Goal: Task Accomplishment & Management: Manage account settings

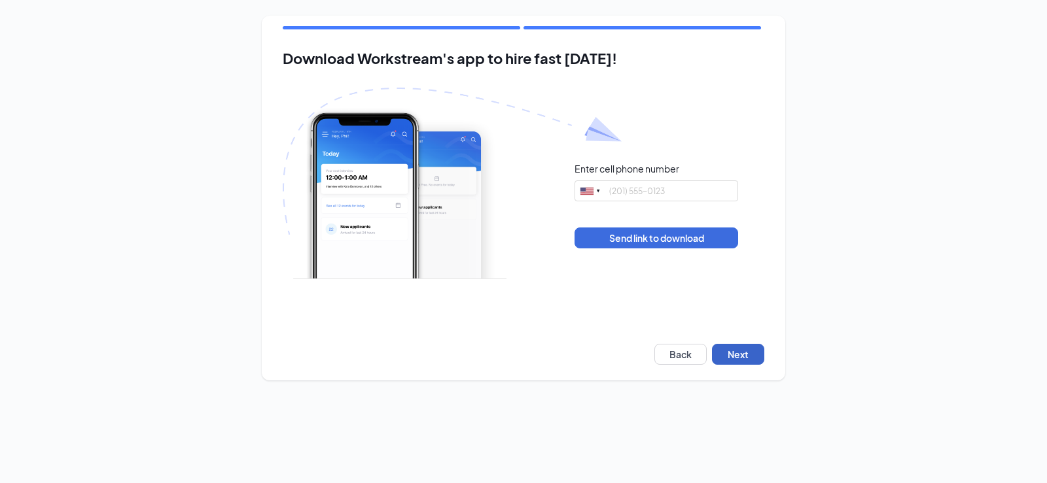
click at [745, 361] on button "Next" at bounding box center [738, 354] width 52 height 21
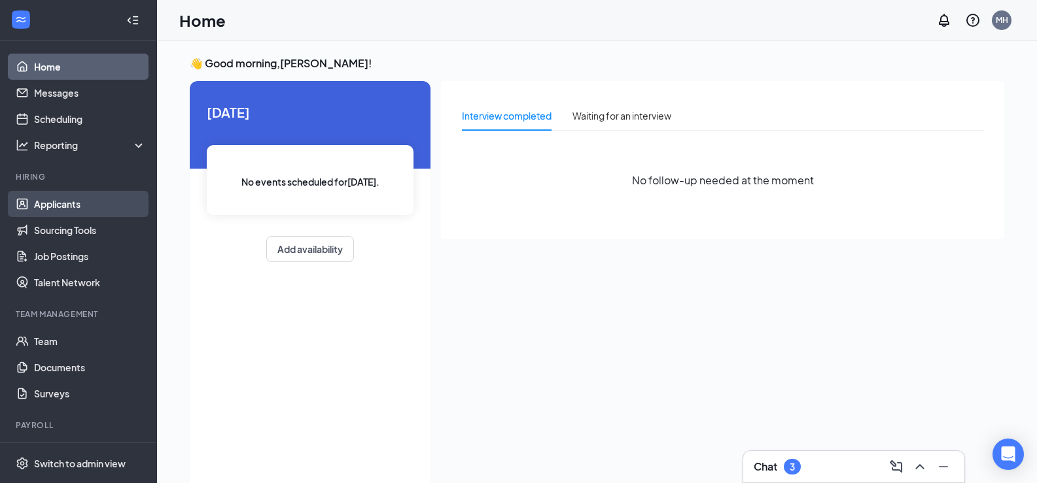
click at [59, 200] on link "Applicants" at bounding box center [90, 204] width 112 height 26
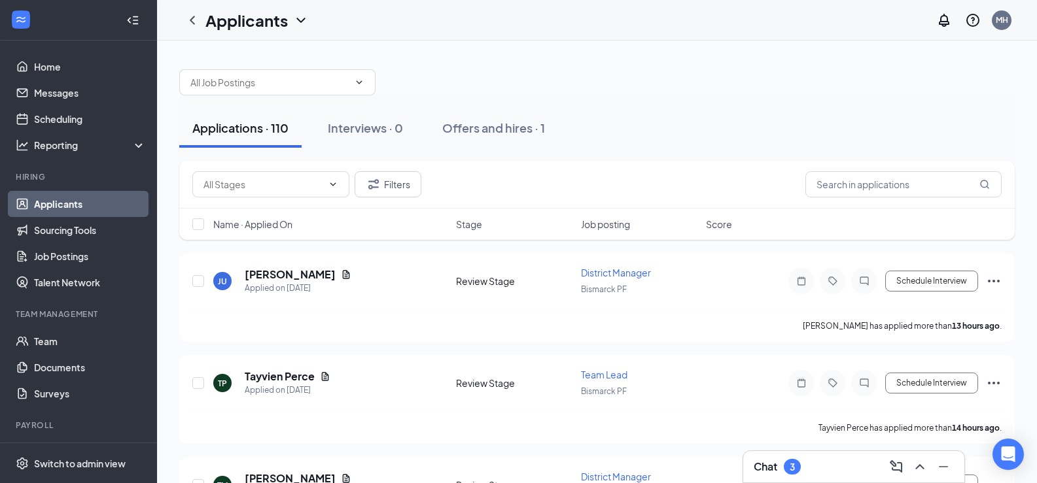
click at [920, 130] on div "Applications · 110 Interviews · 0 Offers and hires · 1" at bounding box center [596, 128] width 835 height 39
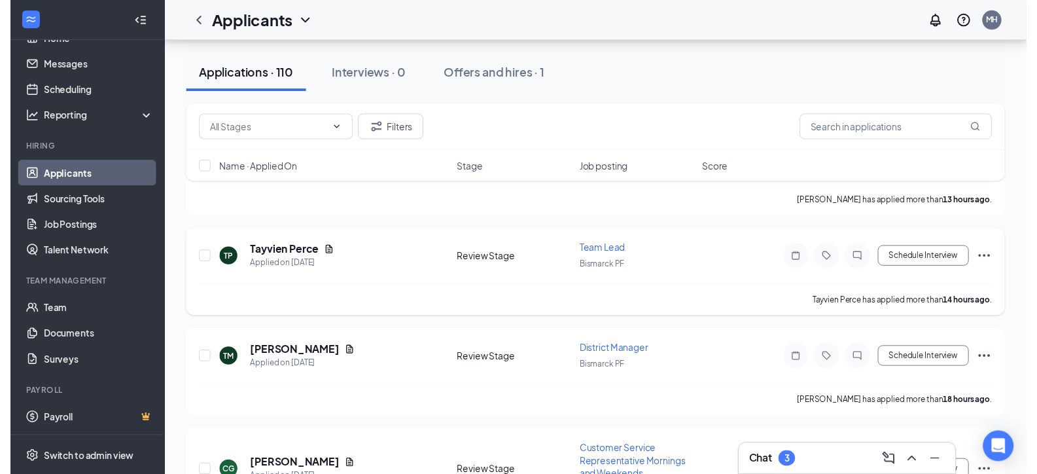
scroll to position [131, 0]
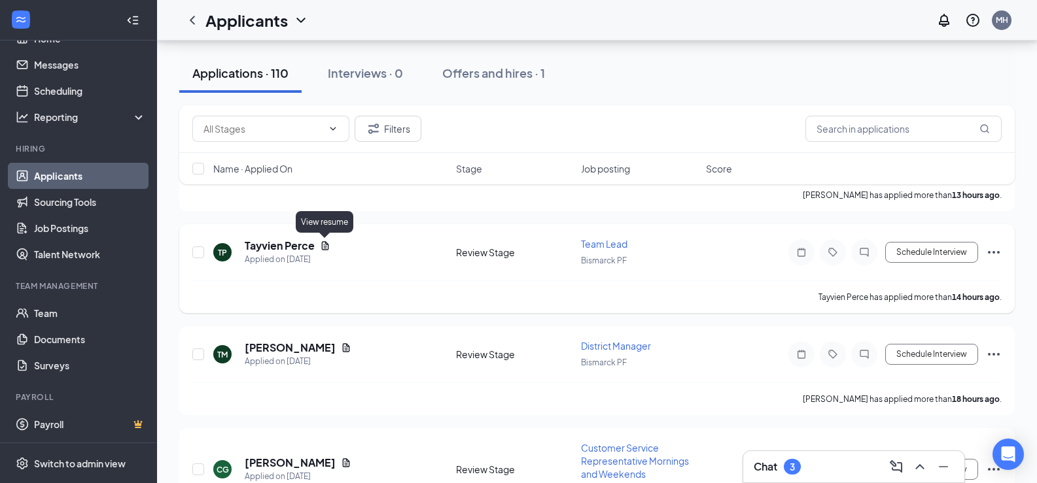
click at [325, 247] on icon "Document" at bounding box center [325, 246] width 10 height 10
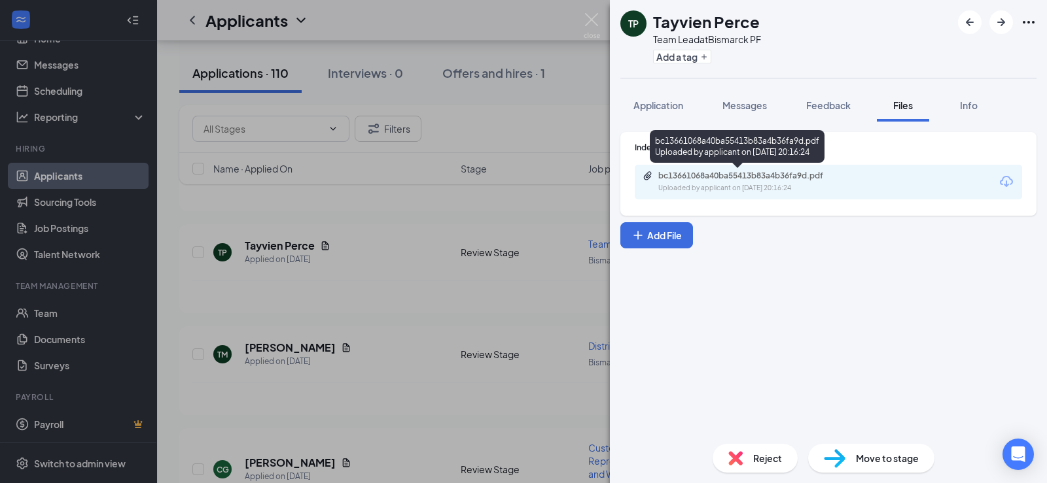
click at [693, 181] on div "bc13661068a40ba55413b83a4b36fa9d.pdf" at bounding box center [749, 176] width 183 height 10
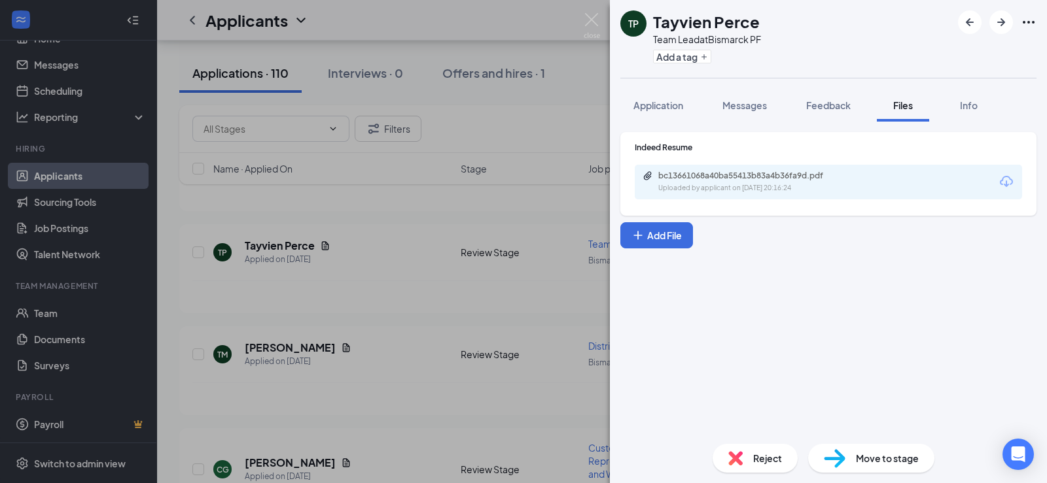
click at [402, 277] on div "TP Tayvien Perce Team Lead at Bismarck PF Add a tag Application Messages Feedba…" at bounding box center [523, 241] width 1047 height 483
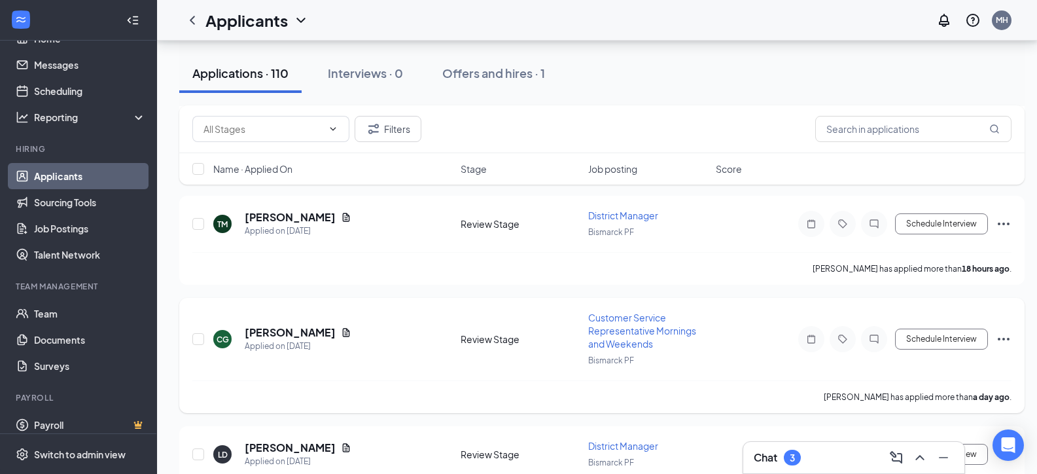
scroll to position [327, 0]
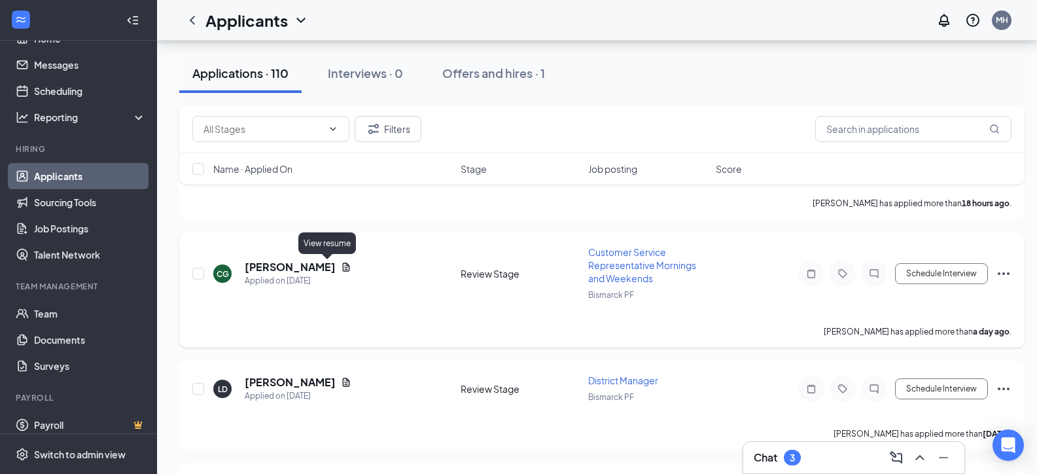
click at [341, 263] on icon "Document" at bounding box center [346, 267] width 10 height 10
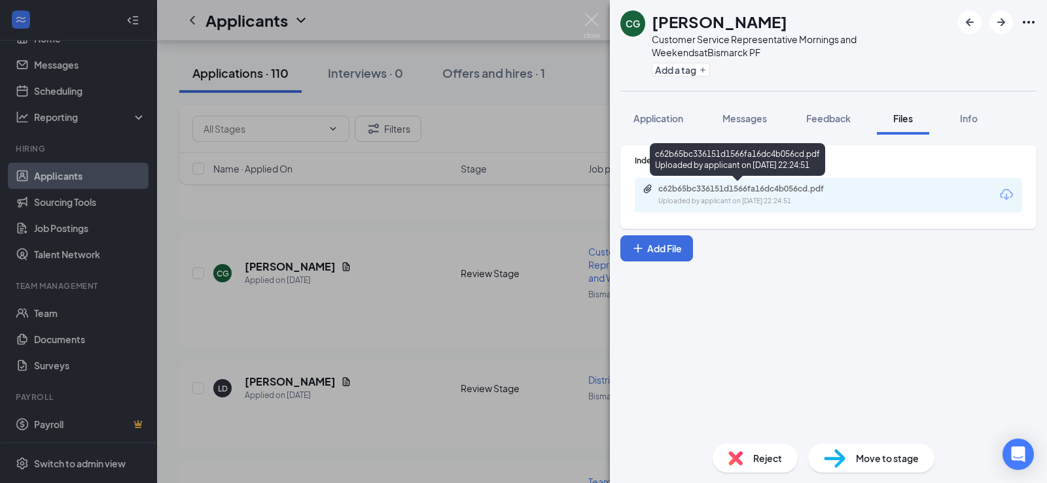
click at [710, 204] on div "Uploaded by applicant on [DATE] 22:24:51" at bounding box center [756, 201] width 196 height 10
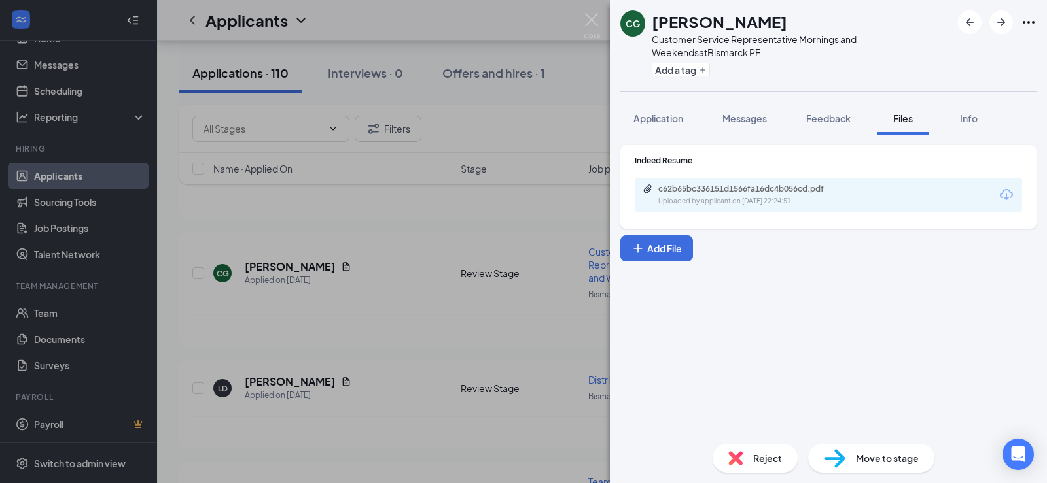
click at [433, 239] on div "CG [PERSON_NAME] Customer Service Representative Mornings and Weekends at [GEOG…" at bounding box center [523, 241] width 1047 height 483
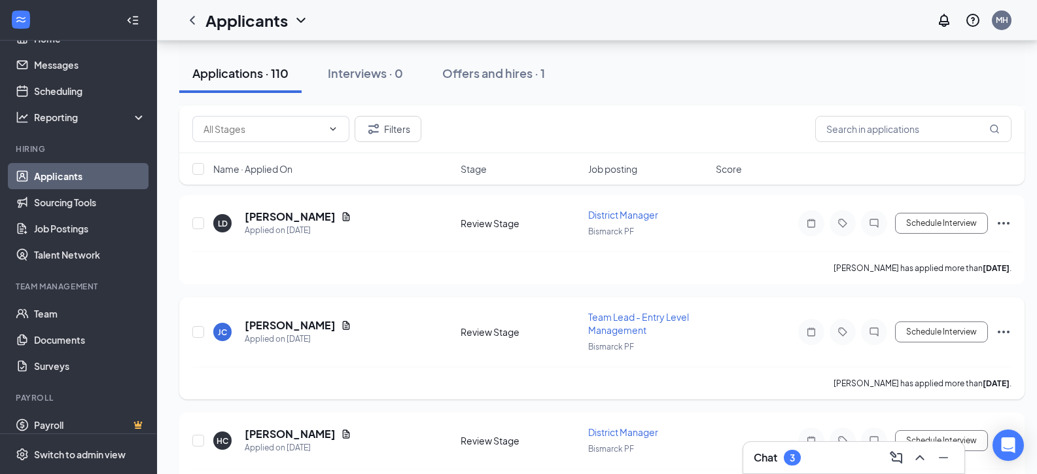
scroll to position [523, 0]
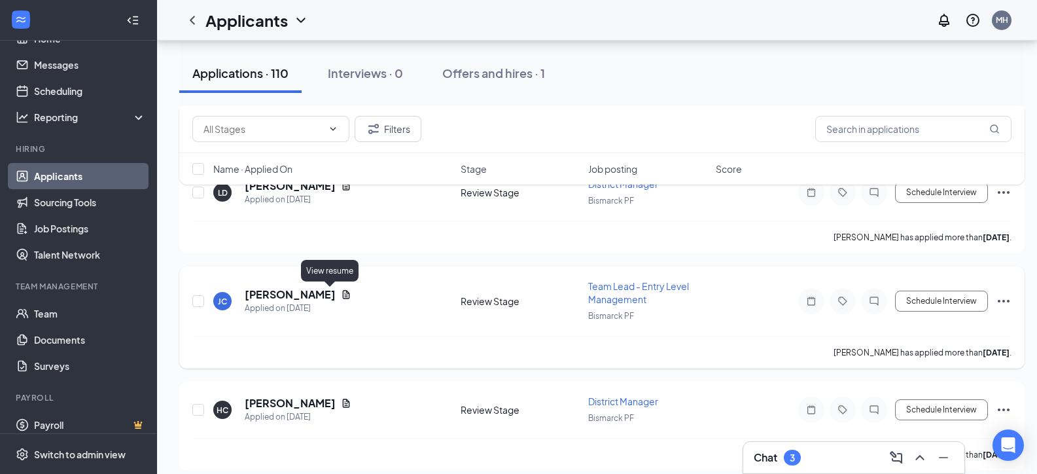
click at [343, 292] on icon "Document" at bounding box center [346, 294] width 7 height 9
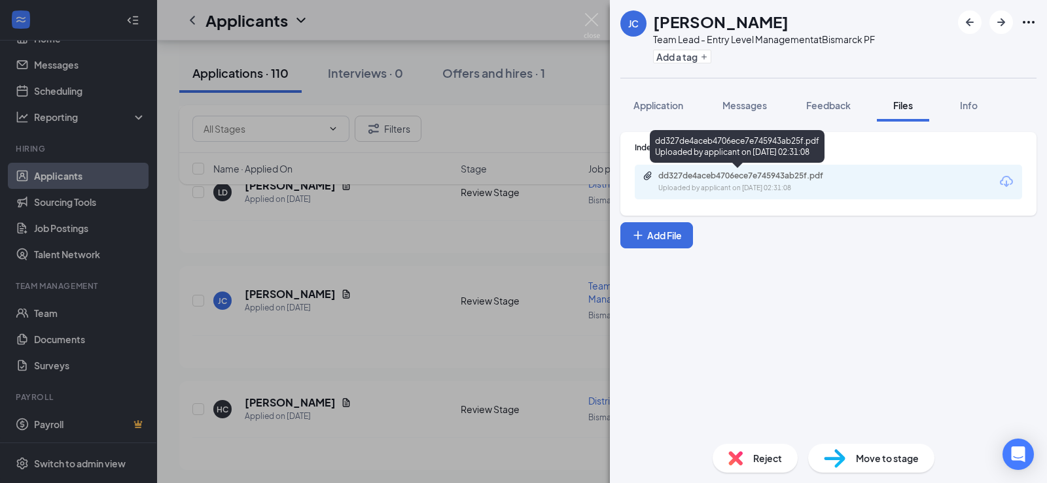
click at [782, 173] on div "dd327de4aceb4706ece7e745943ab25f.pdf" at bounding box center [749, 176] width 183 height 10
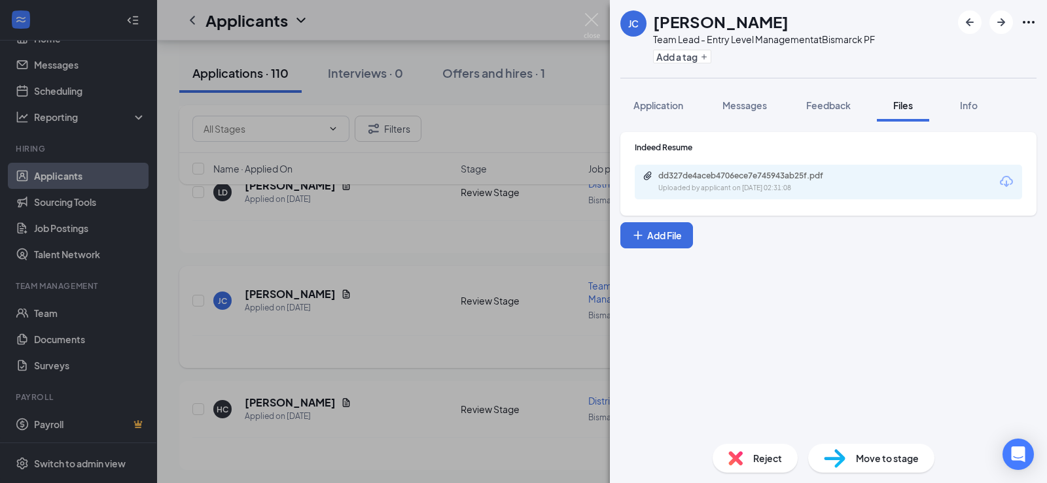
click at [473, 279] on div "[PERSON_NAME] Jayden [PERSON_NAME] Team Lead - Entry Level Management at Bismar…" at bounding box center [523, 241] width 1047 height 483
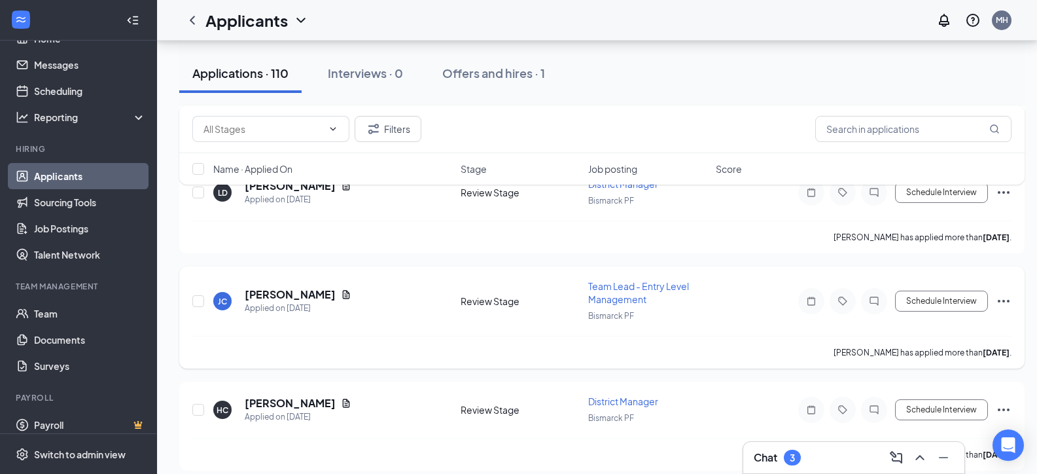
click at [1002, 300] on icon "Ellipses" at bounding box center [1004, 301] width 16 height 16
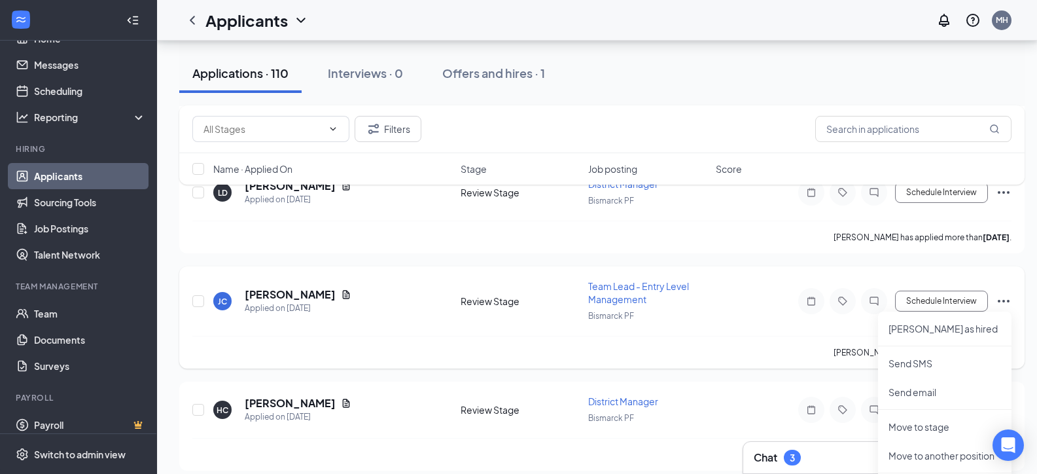
click at [786, 326] on div "[PERSON_NAME] Jayden [PERSON_NAME] Applied on [DATE] Review Stage Team Lead - E…" at bounding box center [601, 307] width 819 height 56
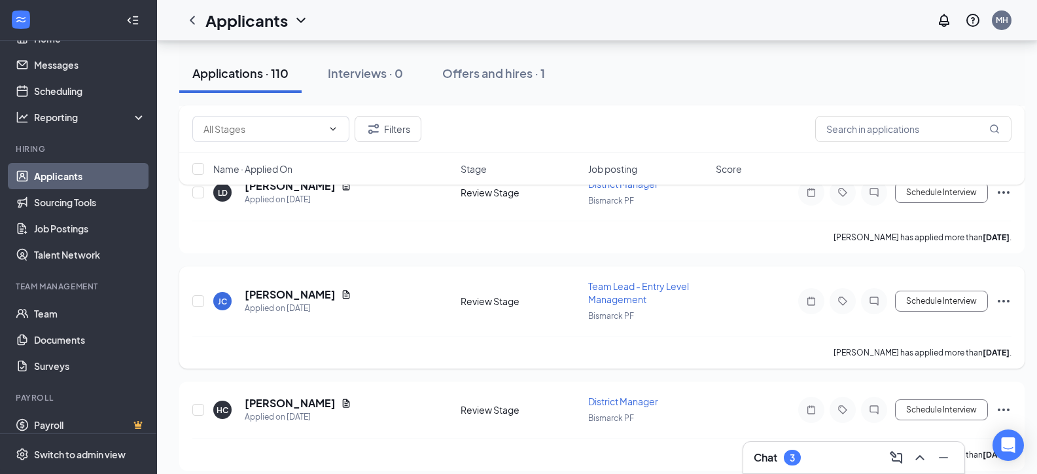
click at [1007, 302] on icon "Ellipses" at bounding box center [1004, 301] width 16 height 16
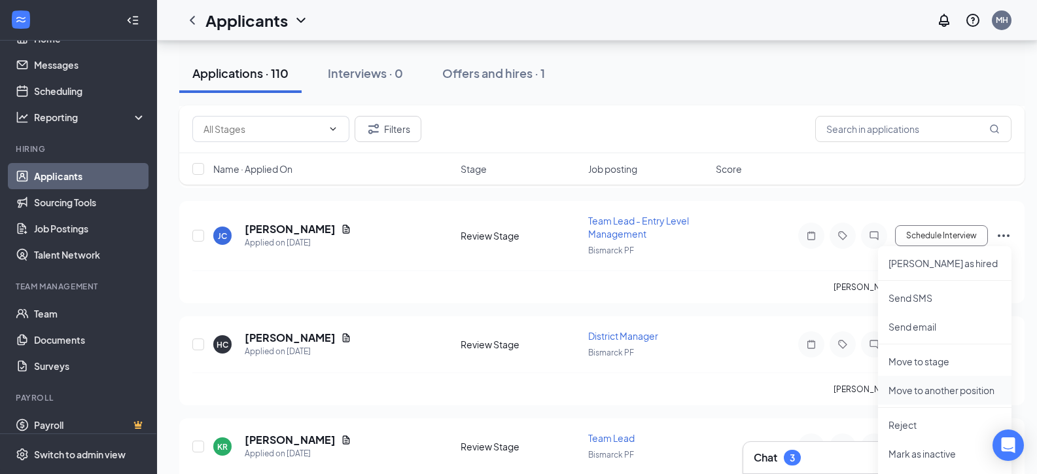
scroll to position [654, 0]
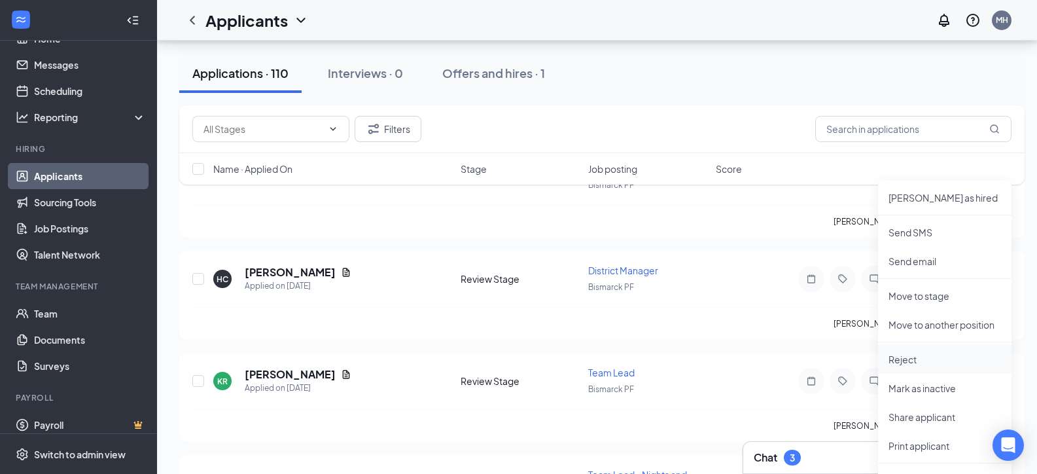
click at [917, 364] on p "Reject" at bounding box center [944, 359] width 113 height 13
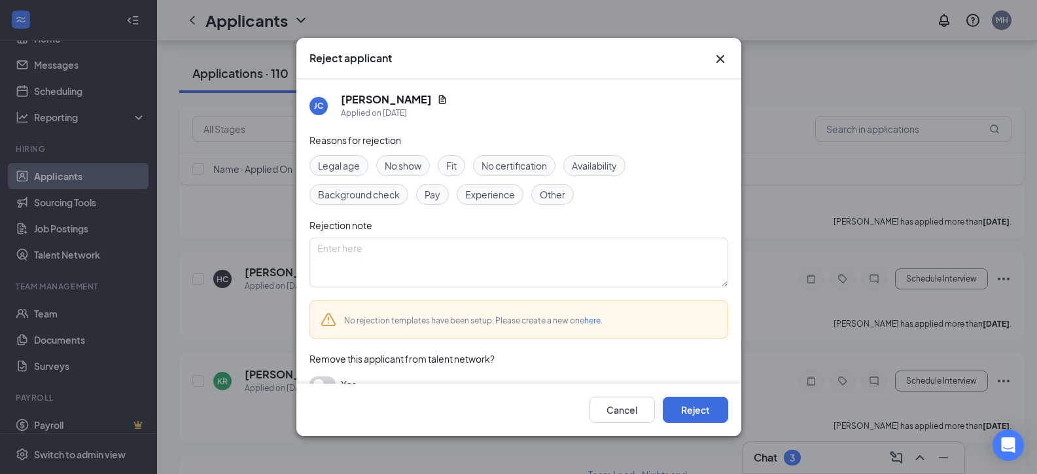
click at [355, 162] on span "Legal age" at bounding box center [339, 165] width 42 height 14
click at [716, 58] on icon "Cross" at bounding box center [720, 59] width 8 height 8
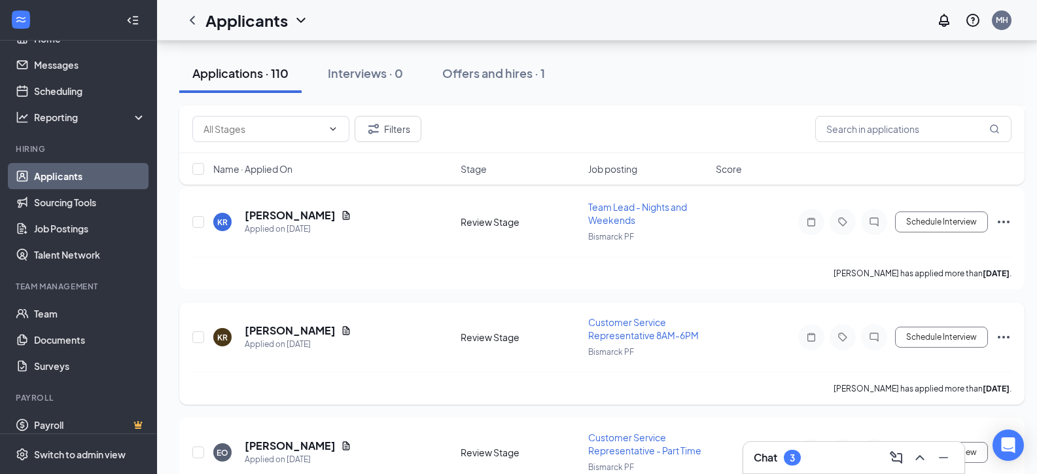
scroll to position [916, 0]
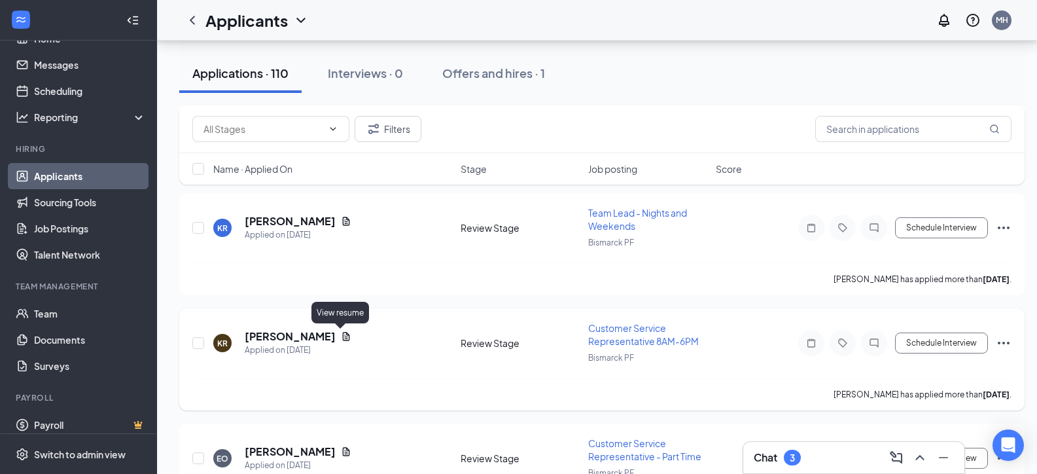
click at [342, 338] on icon "Document" at bounding box center [346, 336] width 10 height 10
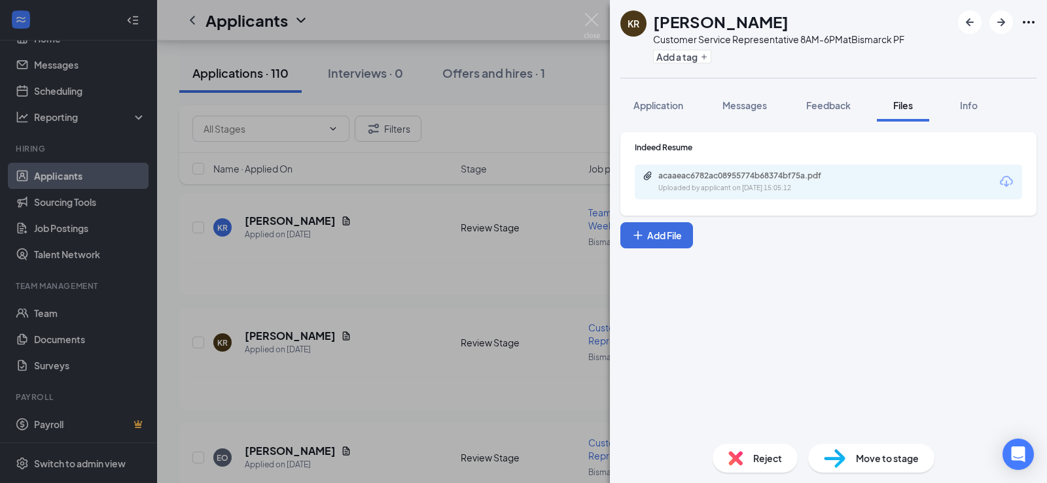
click at [798, 196] on div "acaaeac6782ac08955774b68374bf75a.pdf Uploaded by applicant on [DATE] 15:05:12" at bounding box center [828, 182] width 387 height 35
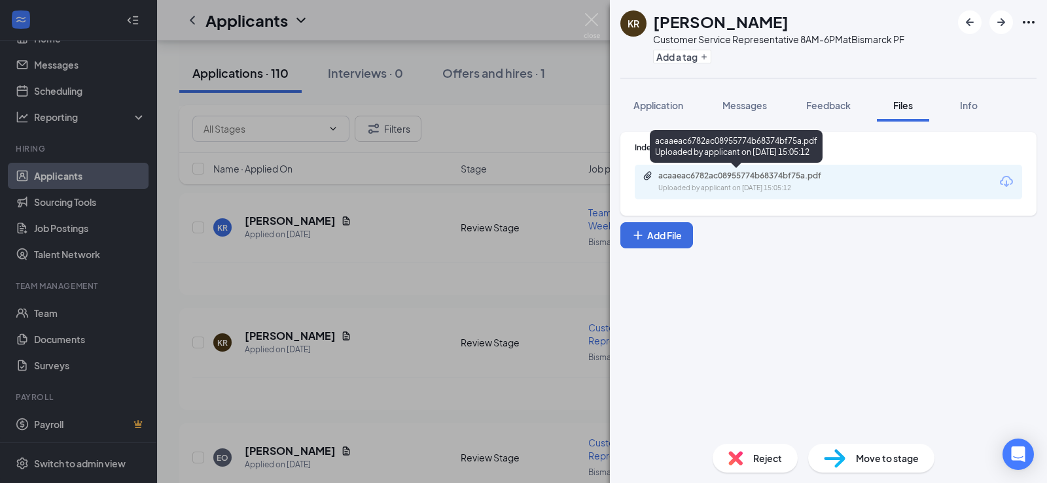
click at [796, 182] on div "acaaeac6782ac08955774b68374bf75a.pdf Uploaded by applicant on [DATE] 15:05:12" at bounding box center [748, 182] width 212 height 23
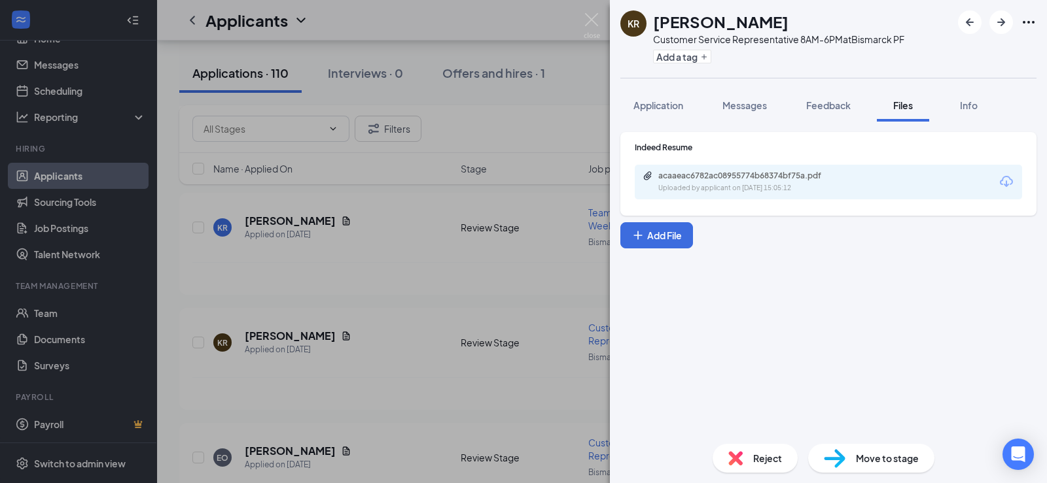
click at [403, 283] on div "[PERSON_NAME] [PERSON_NAME] Customer Service Representative 8AM-6PM at Bismarck…" at bounding box center [523, 241] width 1047 height 483
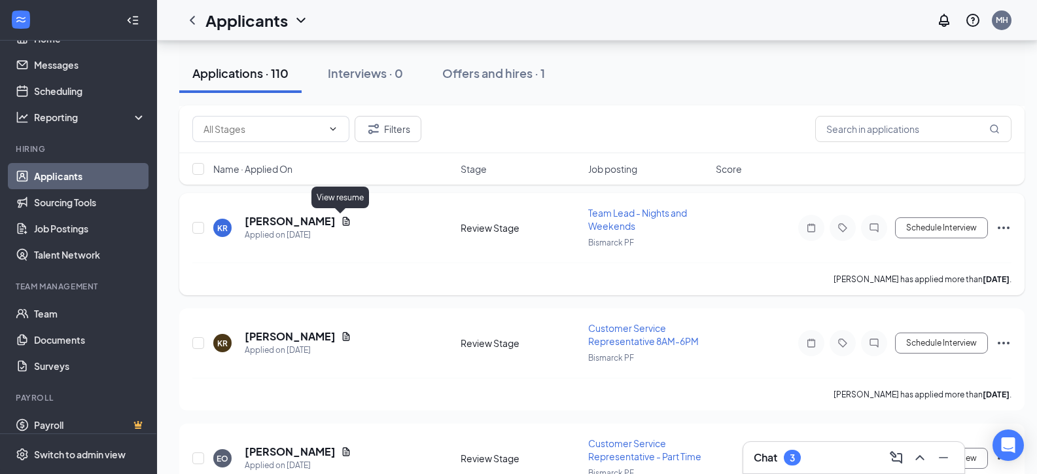
click at [343, 218] on icon "Document" at bounding box center [346, 221] width 10 height 10
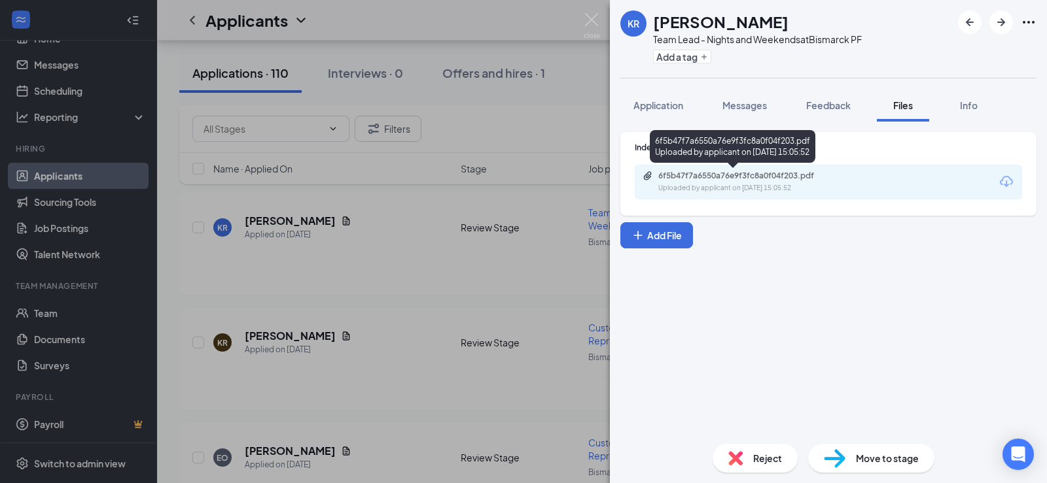
click at [711, 178] on div "6f5b47f7a6550a76e9f3fc8a0f04f203.pdf" at bounding box center [749, 176] width 183 height 10
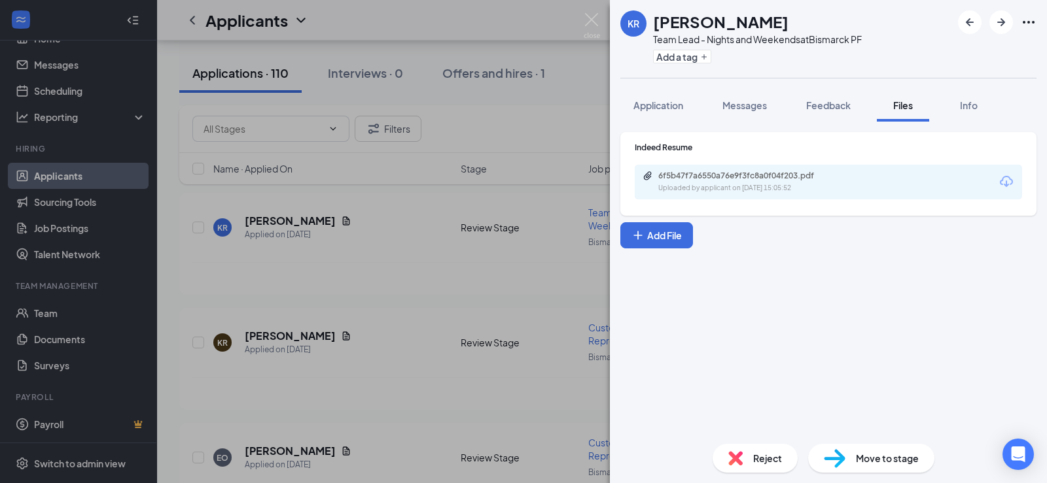
click at [493, 221] on div "[PERSON_NAME] [PERSON_NAME] Team Lead - Nights and Weekends at [GEOGRAPHIC_DATA…" at bounding box center [523, 241] width 1047 height 483
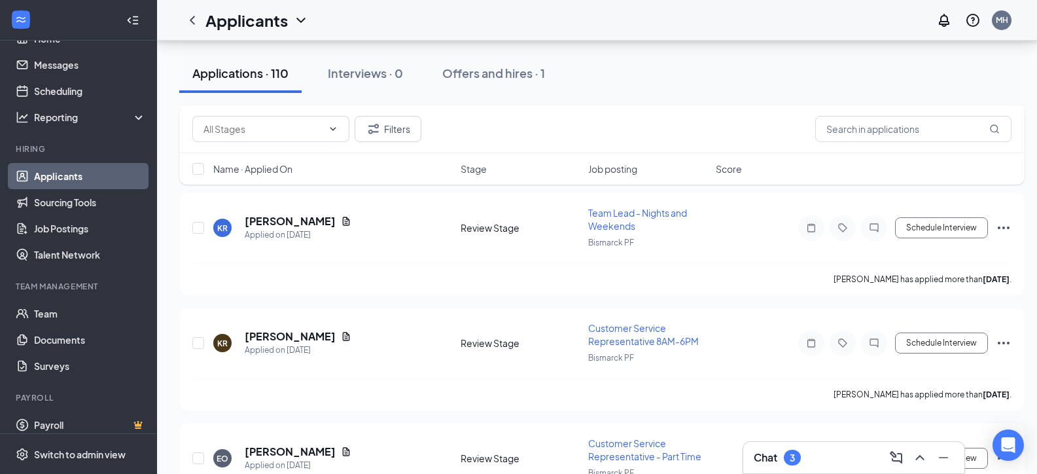
click at [525, 181] on div "Name · Applied On Stage Job posting Score" at bounding box center [601, 168] width 845 height 31
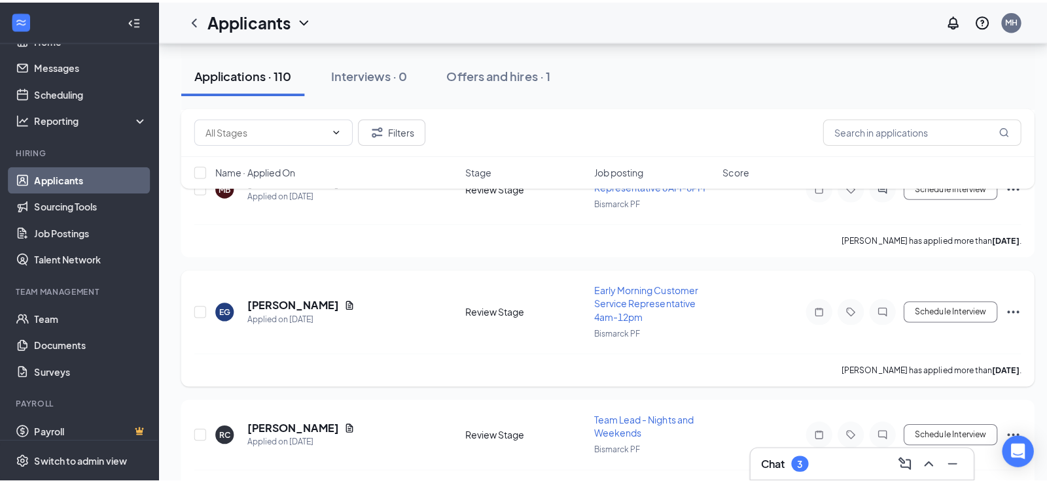
scroll to position [2093, 0]
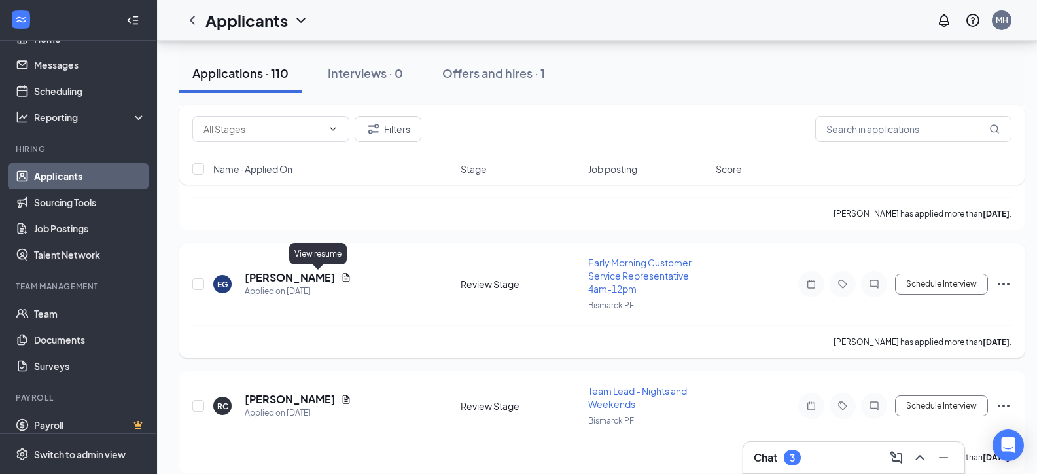
click at [343, 274] on icon "Document" at bounding box center [346, 277] width 7 height 9
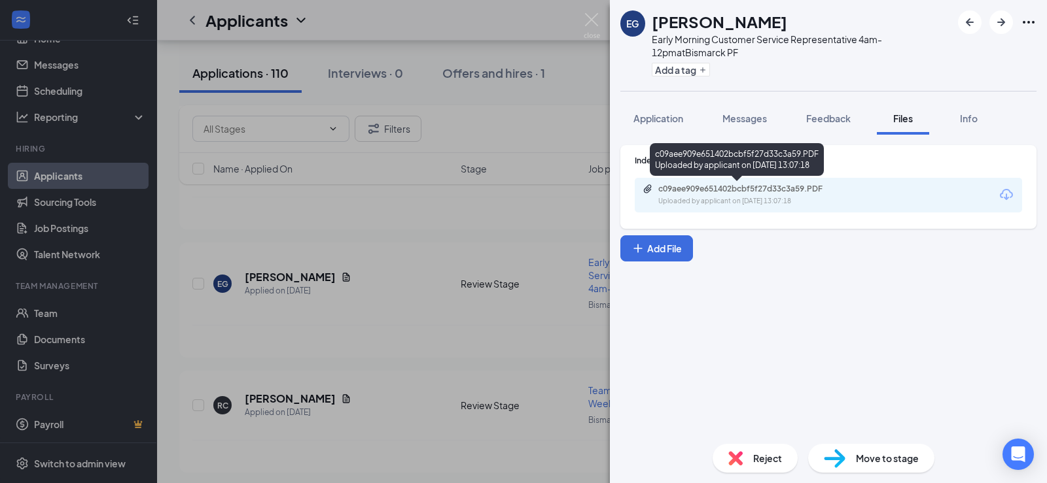
click at [737, 201] on div "Uploaded by applicant on [DATE] 13:07:18" at bounding box center [756, 201] width 196 height 10
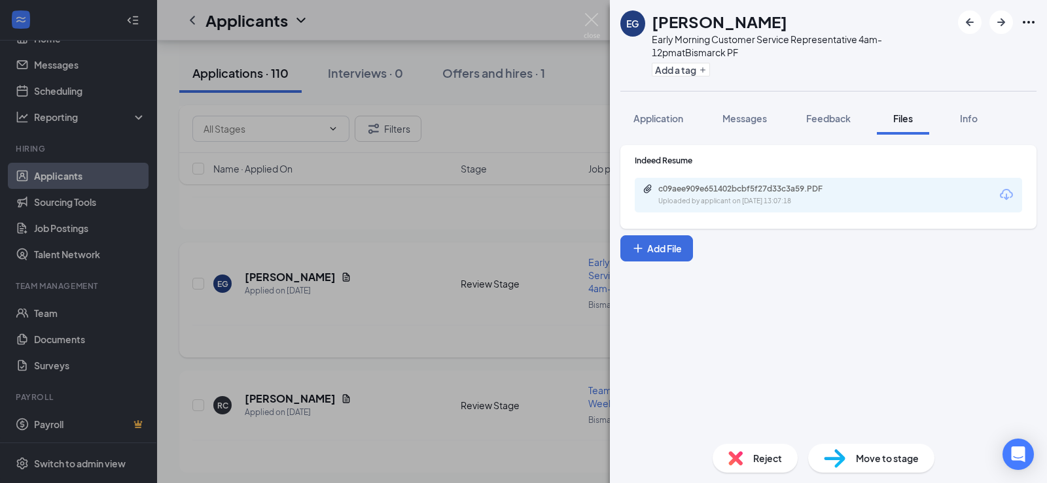
drag, startPoint x: 566, startPoint y: 97, endPoint x: 482, endPoint y: 290, distance: 211.0
click at [567, 97] on div "EG [PERSON_NAME] Early Morning Customer Service Representative 4am-12pm at Bism…" at bounding box center [523, 241] width 1047 height 483
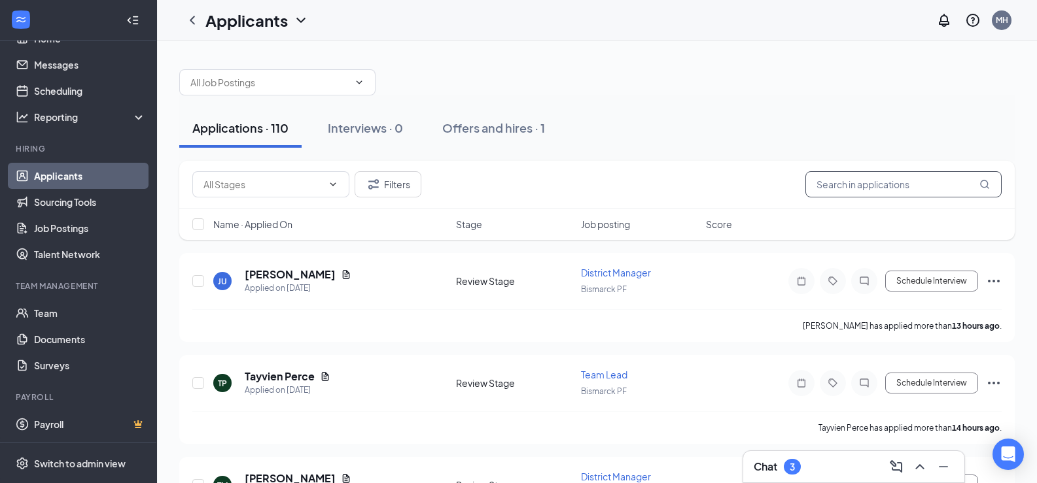
click at [841, 193] on input "text" at bounding box center [903, 184] width 196 height 26
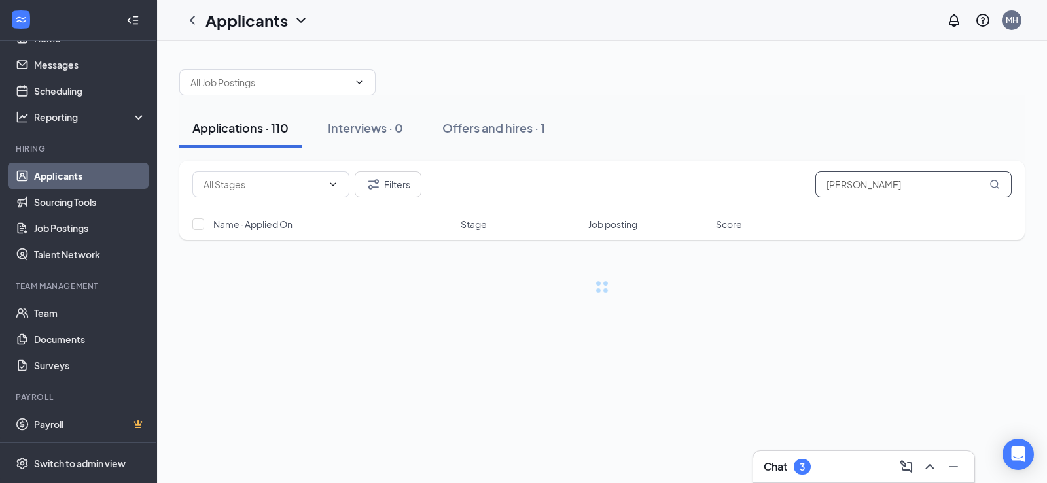
type input "[PERSON_NAME]"
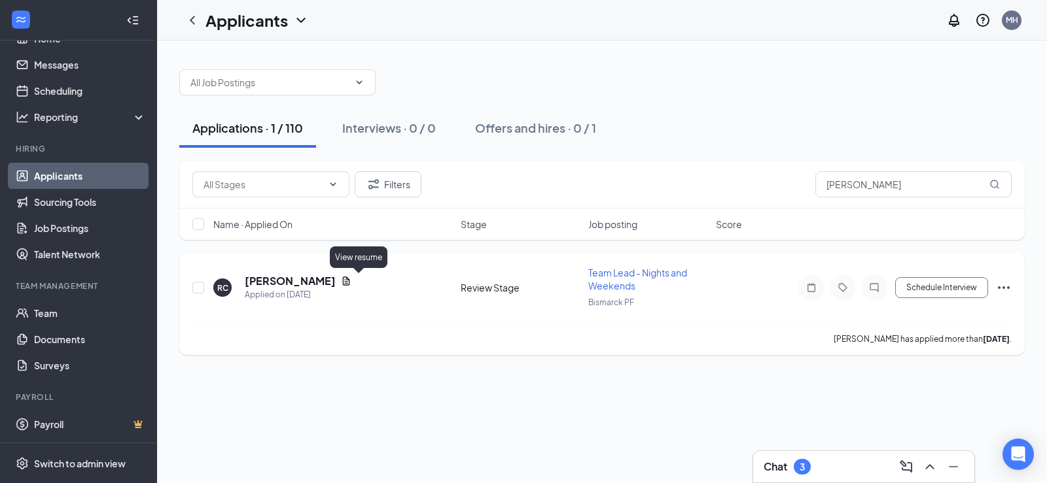
click at [350, 281] on icon "Document" at bounding box center [346, 281] width 7 height 9
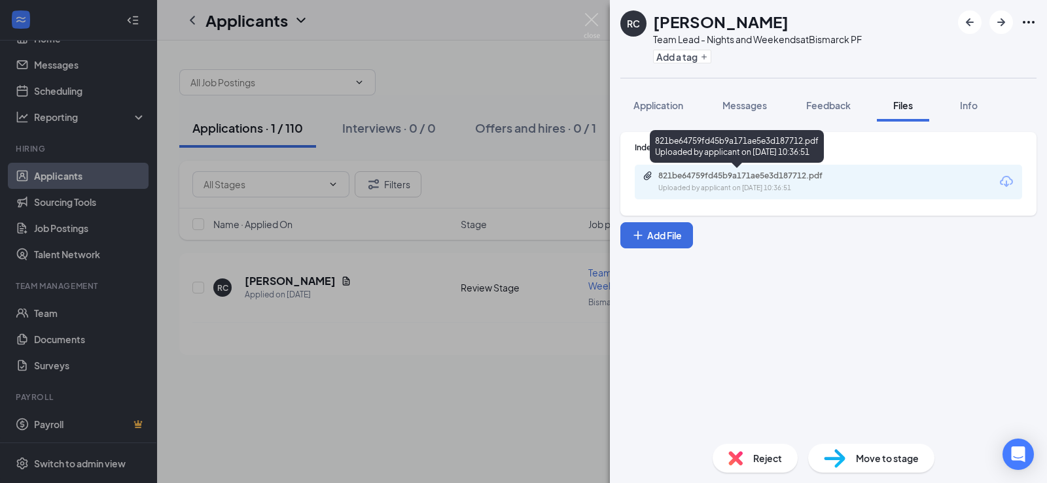
click at [812, 180] on div "821be64759fd45b9a171ae5e3d187712.pdf" at bounding box center [749, 176] width 183 height 10
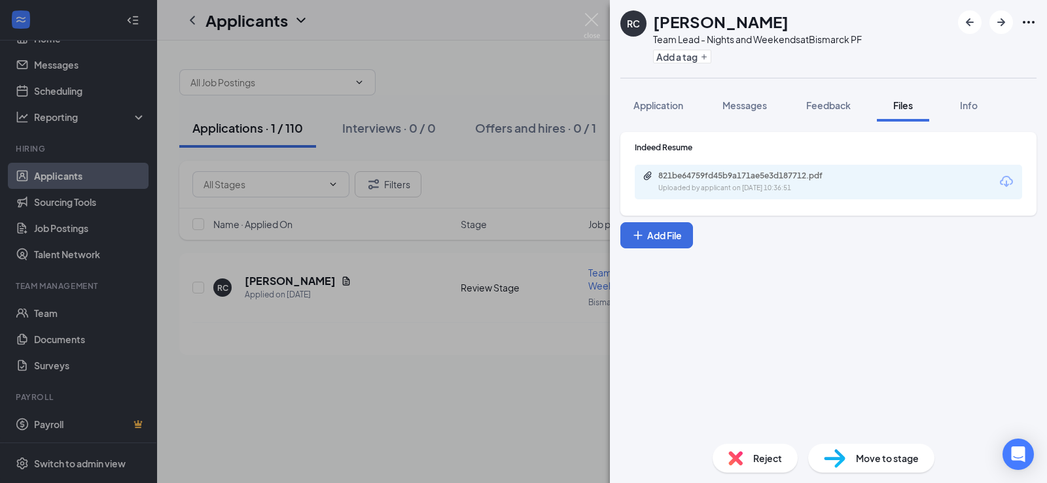
click at [444, 360] on div "RC [PERSON_NAME] Team Lead - Nights and Weekends at Bismarck PF Add a tag Appli…" at bounding box center [523, 241] width 1047 height 483
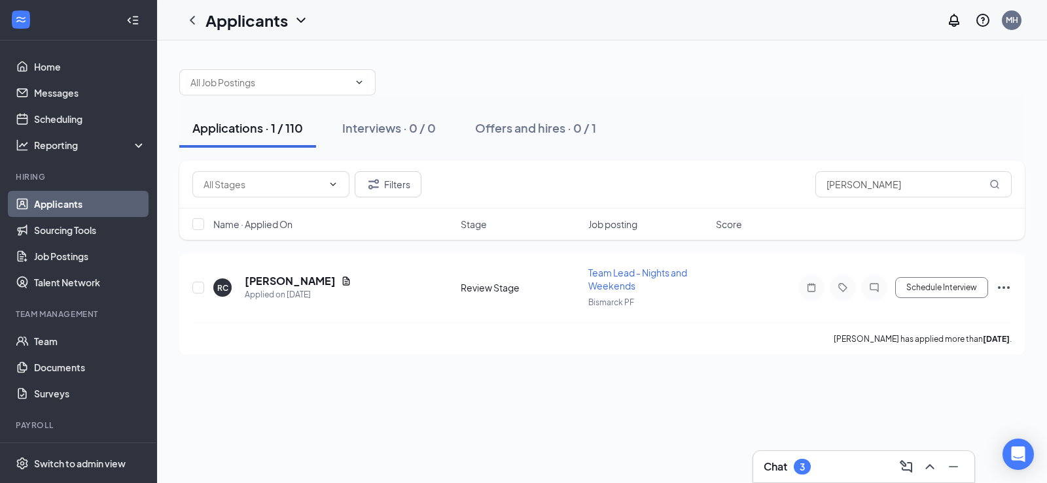
click at [60, 200] on link "Applicants" at bounding box center [90, 204] width 112 height 26
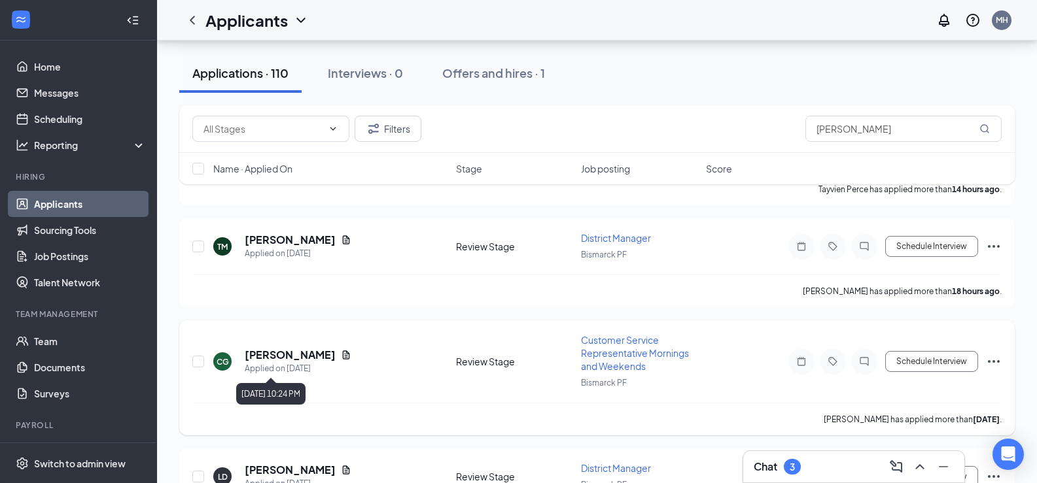
scroll to position [262, 0]
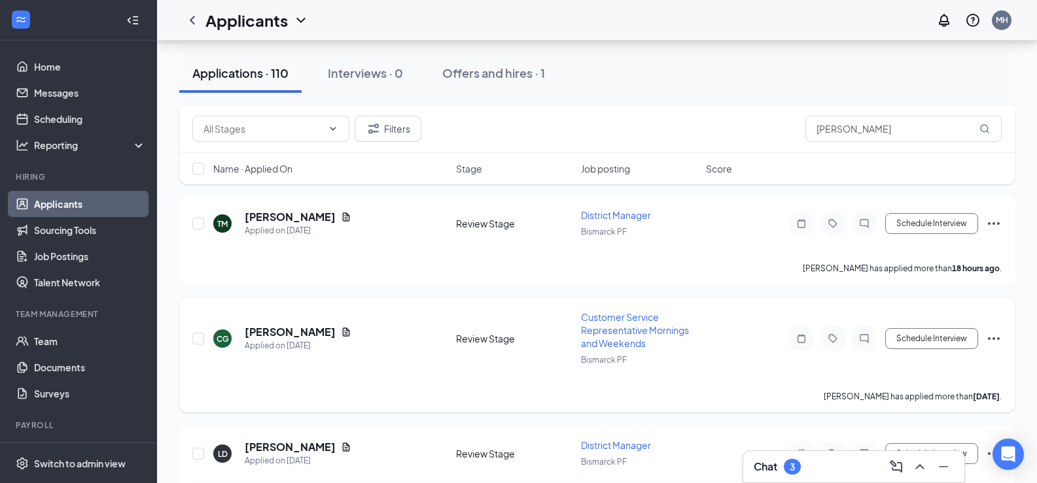
drag, startPoint x: 338, startPoint y: 320, endPoint x: 377, endPoint y: 355, distance: 53.3
click at [384, 360] on div "CG [PERSON_NAME] Applied on [DATE] Review Stage Customer Service Representative…" at bounding box center [596, 345] width 809 height 69
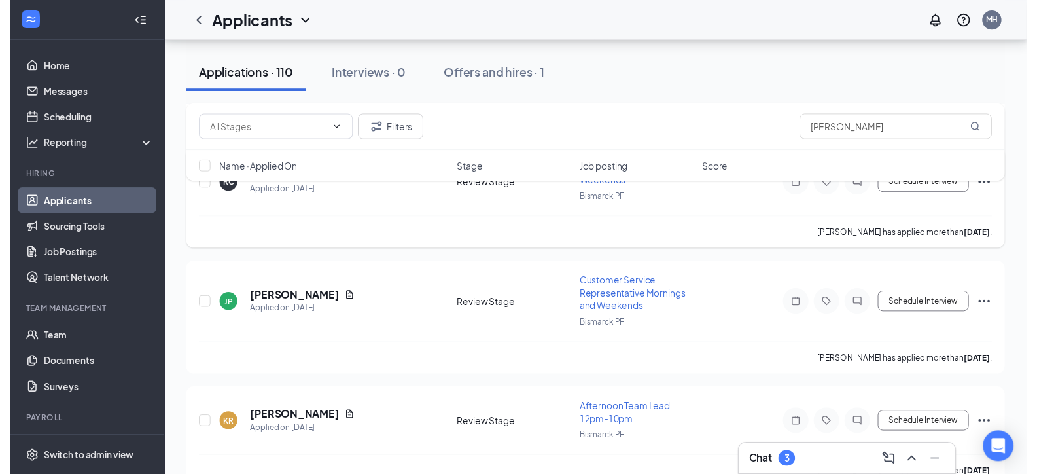
scroll to position [2355, 0]
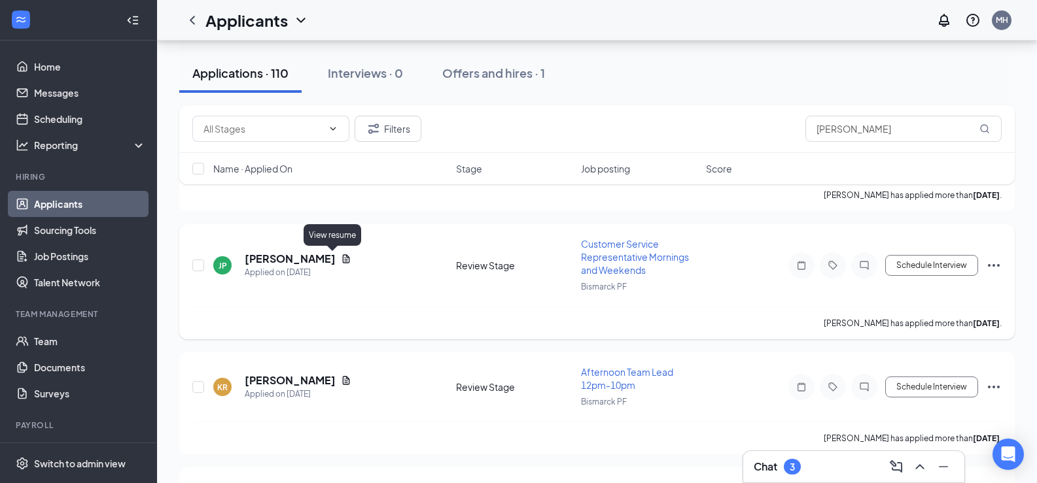
click at [341, 258] on icon "Document" at bounding box center [346, 259] width 10 height 10
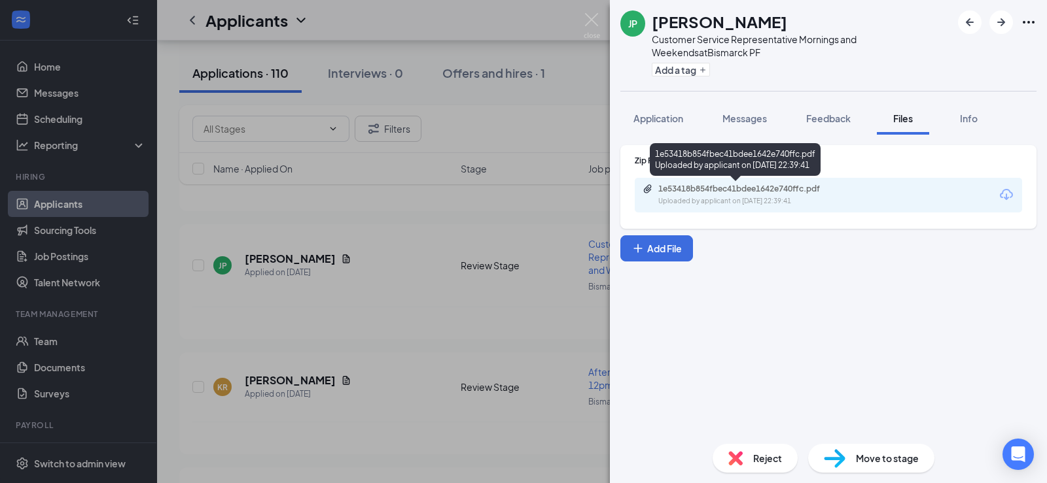
click at [785, 198] on div "Uploaded by applicant on [DATE] 22:39:41" at bounding box center [756, 201] width 196 height 10
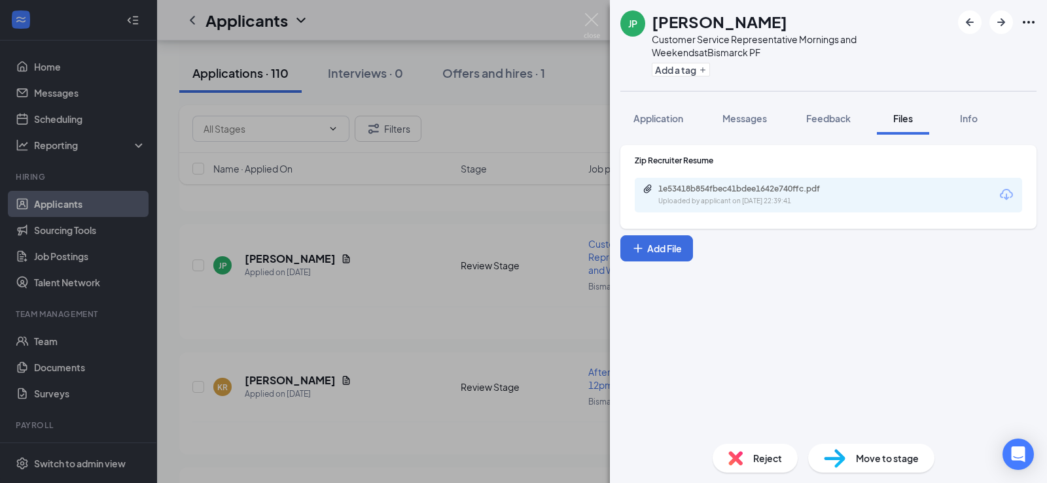
click at [455, 224] on div "JP [PERSON_NAME] Customer Service Representative Mornings and Weekends at [GEOG…" at bounding box center [523, 241] width 1047 height 483
click at [419, 248] on div "JP [PERSON_NAME] Customer Service Representative Mornings and Weekends at [GEOG…" at bounding box center [523, 241] width 1047 height 483
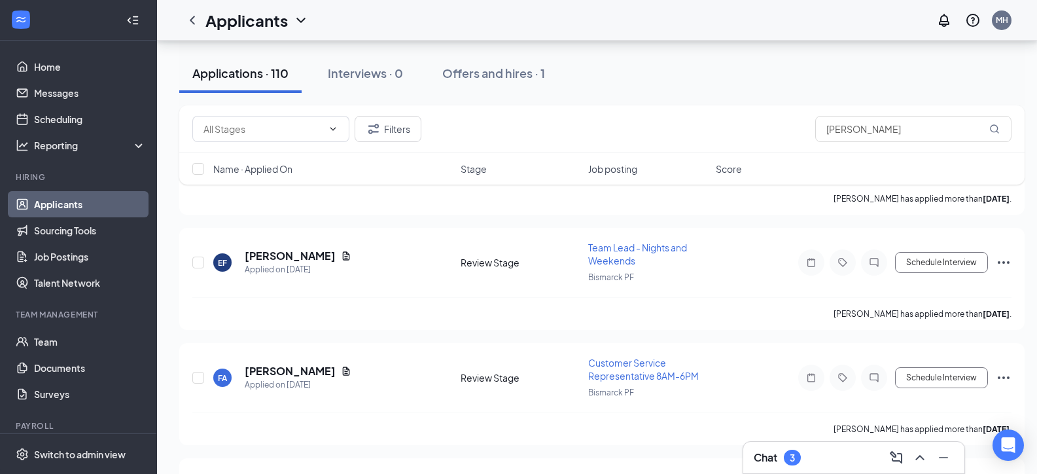
scroll to position [2813, 0]
click at [343, 255] on icon "Document" at bounding box center [346, 255] width 7 height 9
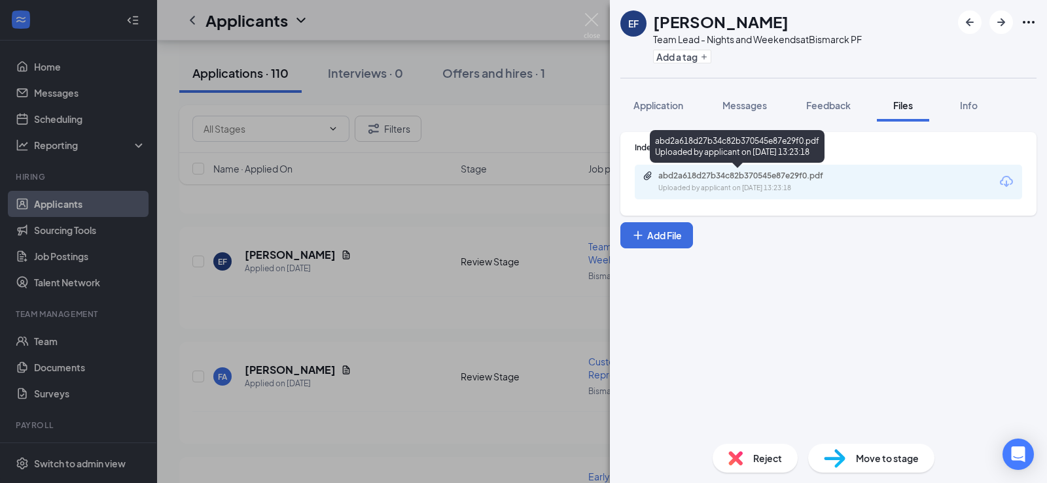
click at [750, 185] on div "Uploaded by applicant on [DATE] 13:23:18" at bounding box center [756, 188] width 196 height 10
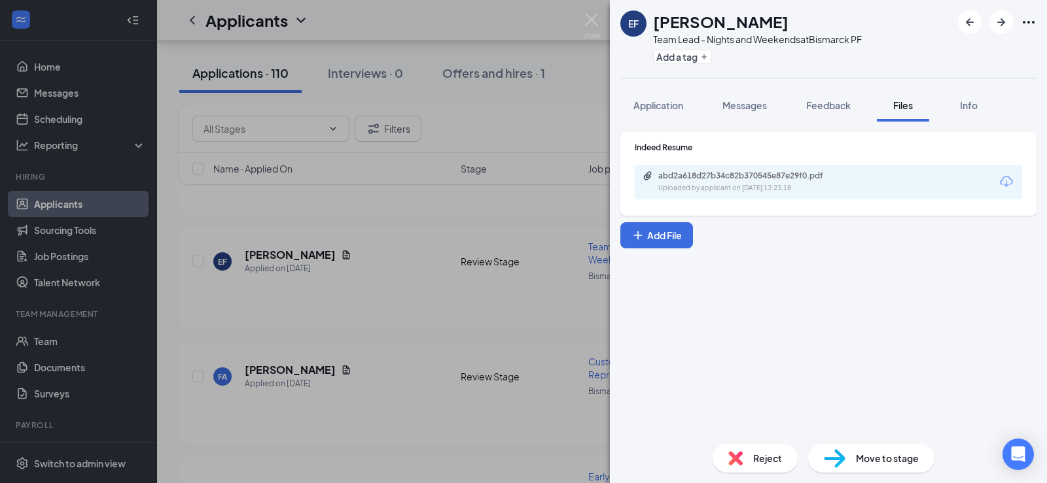
click at [481, 284] on div "EF [PERSON_NAME] Team Lead - Nights and Weekends at Bismarck PF Add a tag Appli…" at bounding box center [523, 241] width 1047 height 483
click at [506, 317] on div "[PERSON_NAME] has applied more than [DATE] ." at bounding box center [601, 312] width 819 height 33
